Goal: Obtain resource: Obtain resource

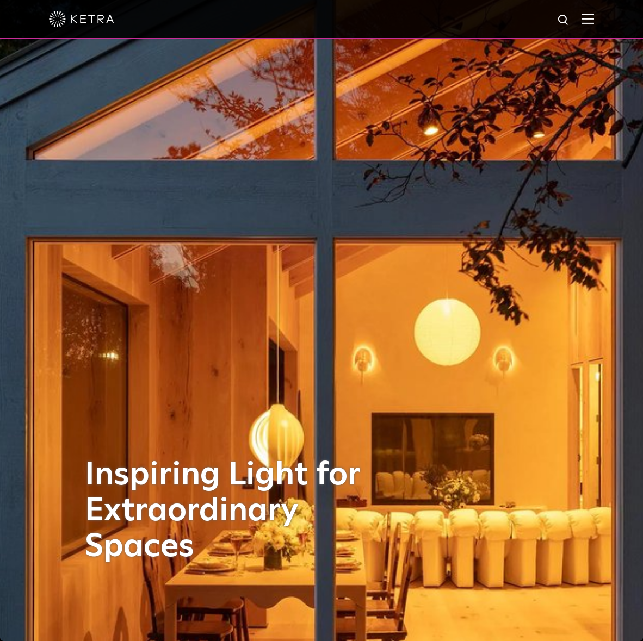
click at [591, 18] on img at bounding box center [588, 19] width 12 height 10
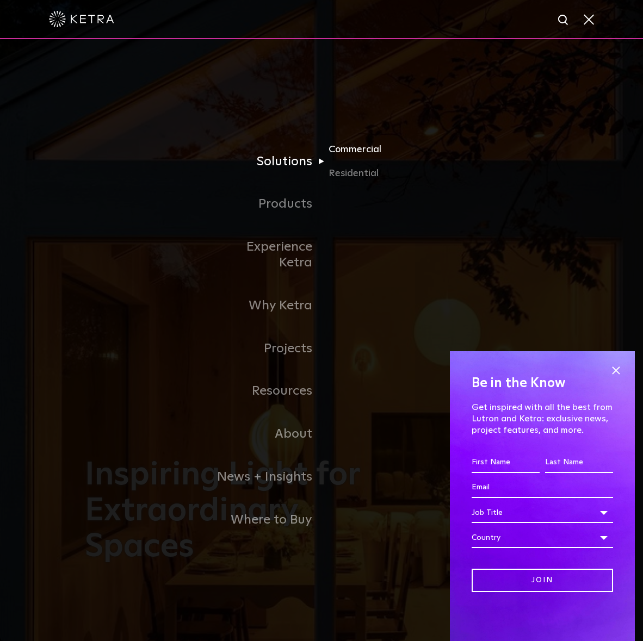
click at [355, 162] on link "Commercial" at bounding box center [380, 154] width 104 height 24
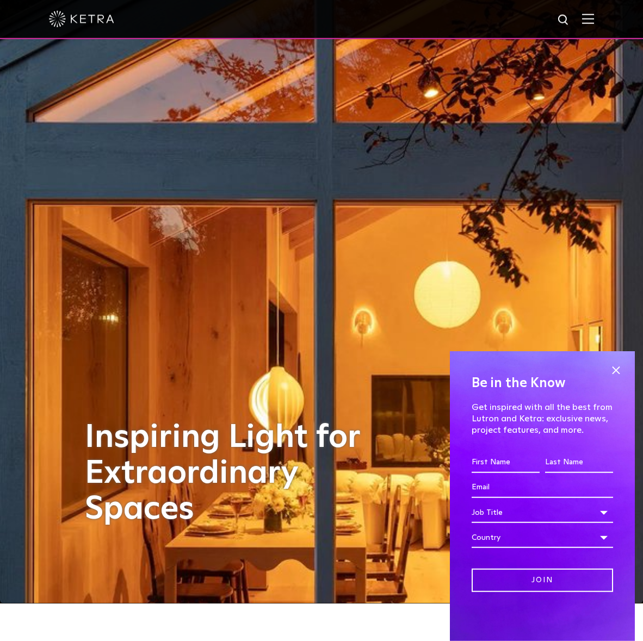
scroll to position [55, 0]
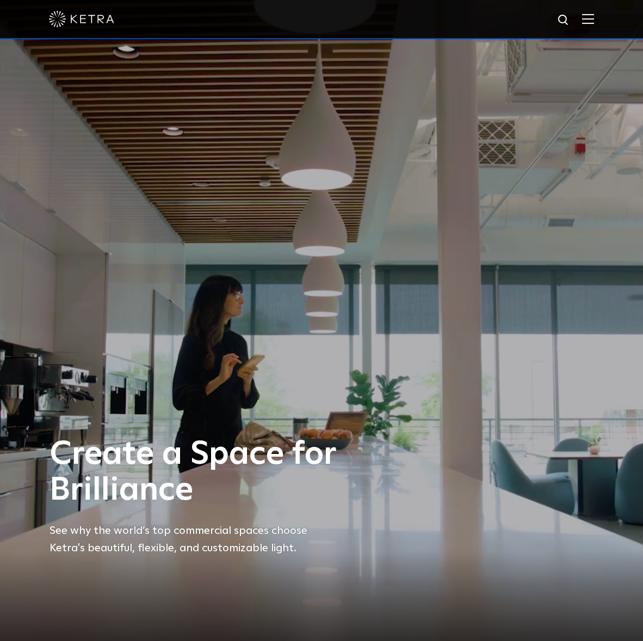
click at [590, 23] on img at bounding box center [588, 19] width 12 height 10
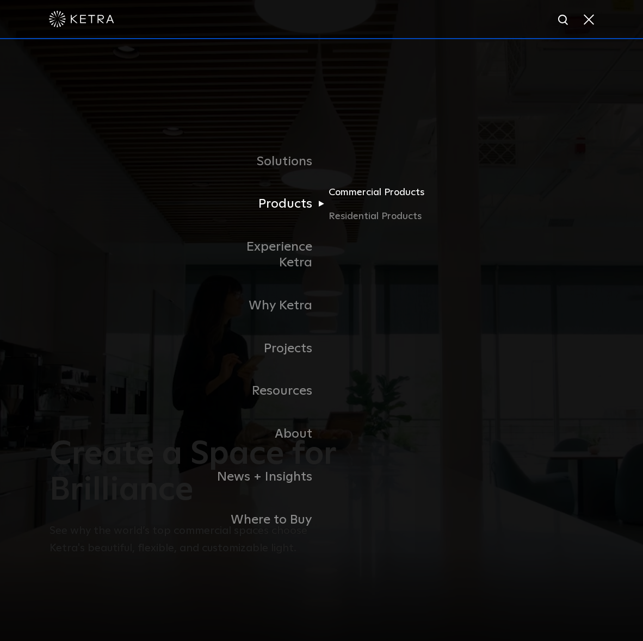
click at [360, 206] on link "Commercial Products" at bounding box center [380, 196] width 104 height 24
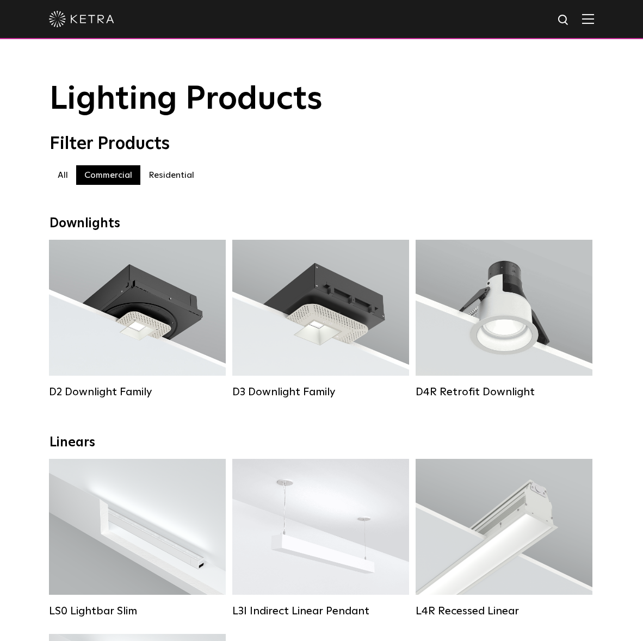
scroll to position [222, 0]
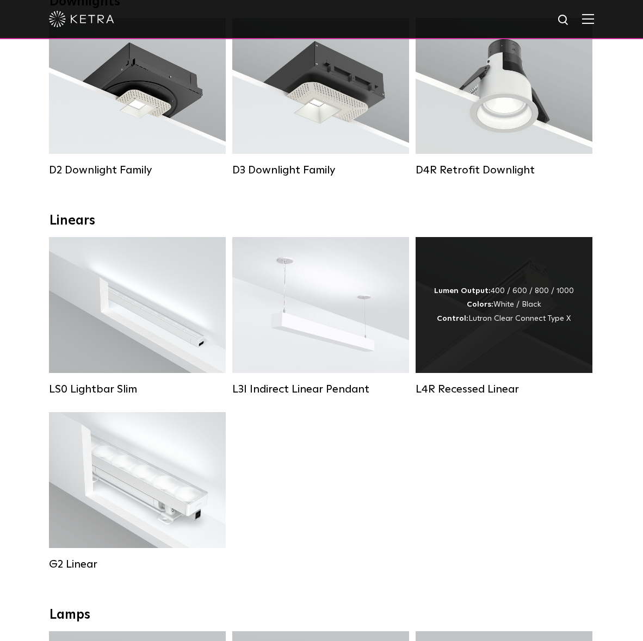
click at [499, 337] on div "Lumen Output: 400 / 600 / 800 / 1000 Colors: White / Black Control: Lutron Clea…" at bounding box center [503, 305] width 177 height 136
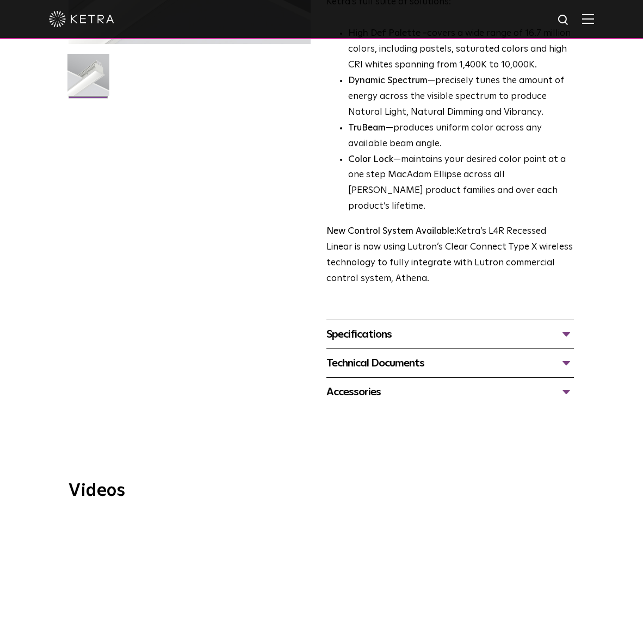
click at [569, 326] on div "Specifications" at bounding box center [449, 334] width 247 height 17
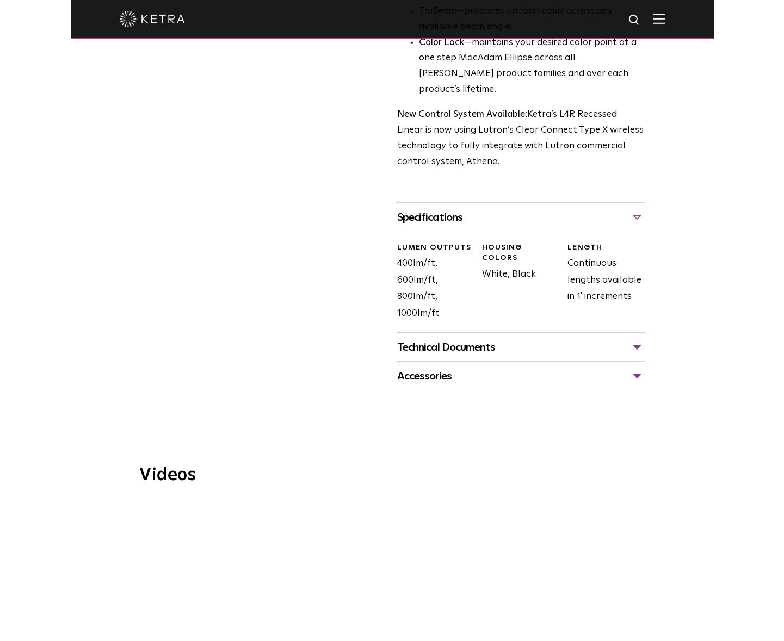
scroll to position [499, 0]
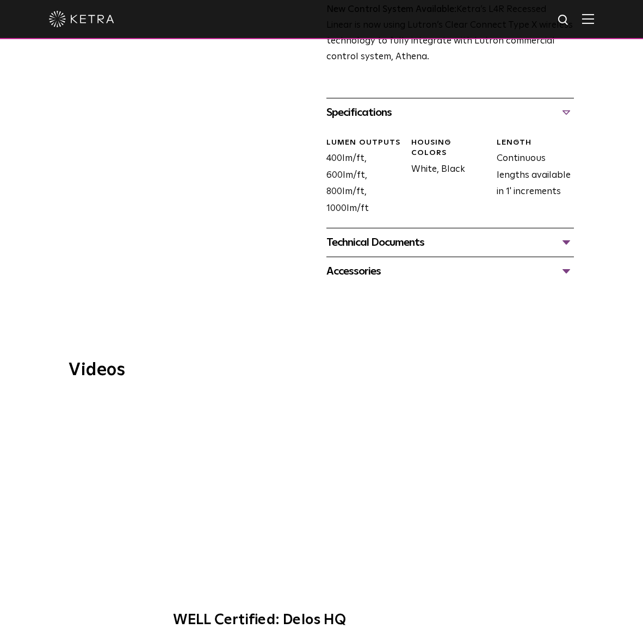
click at [573, 234] on div "Technical Documents" at bounding box center [449, 242] width 247 height 17
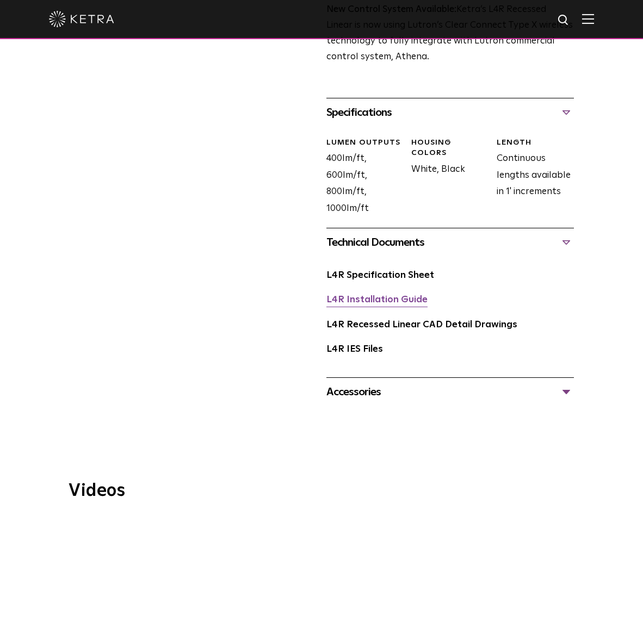
click at [377, 295] on link "L4R Installation Guide" at bounding box center [376, 299] width 101 height 9
click at [408, 271] on link "L4R Specification Sheet" at bounding box center [380, 275] width 108 height 9
